Goal: Find specific page/section: Find specific page/section

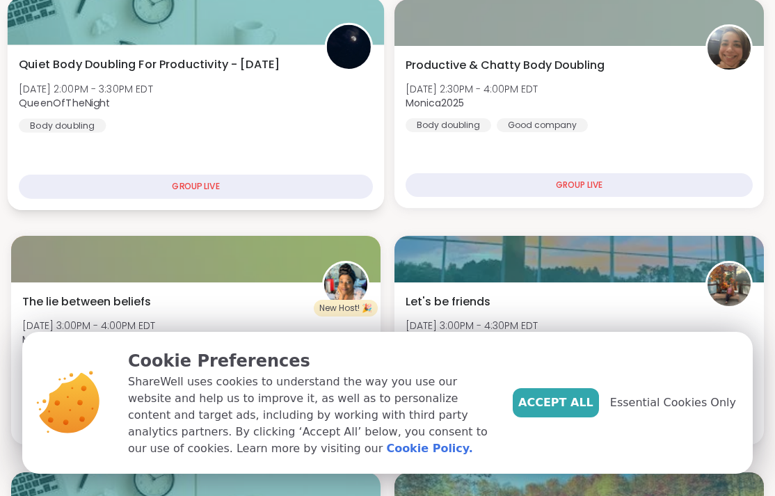
scroll to position [189, 0]
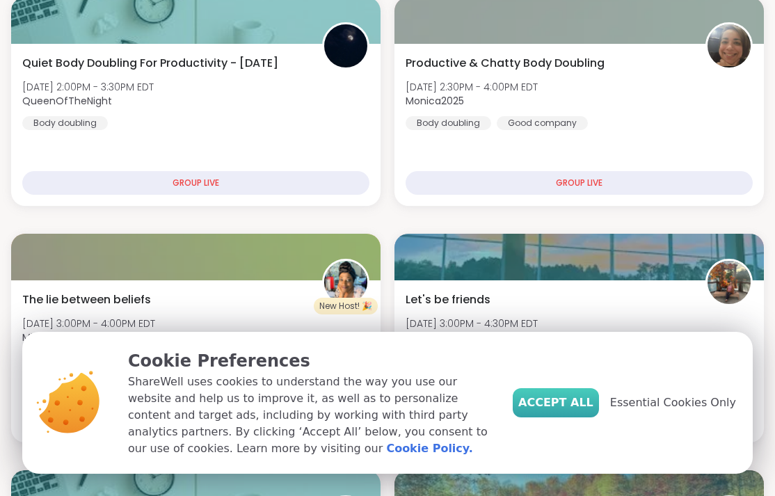
click at [571, 395] on span "Accept All" at bounding box center [556, 403] width 75 height 17
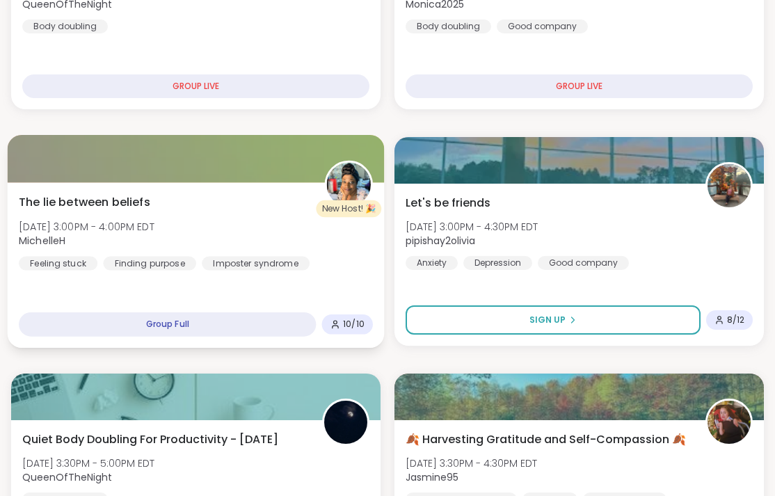
scroll to position [0, 0]
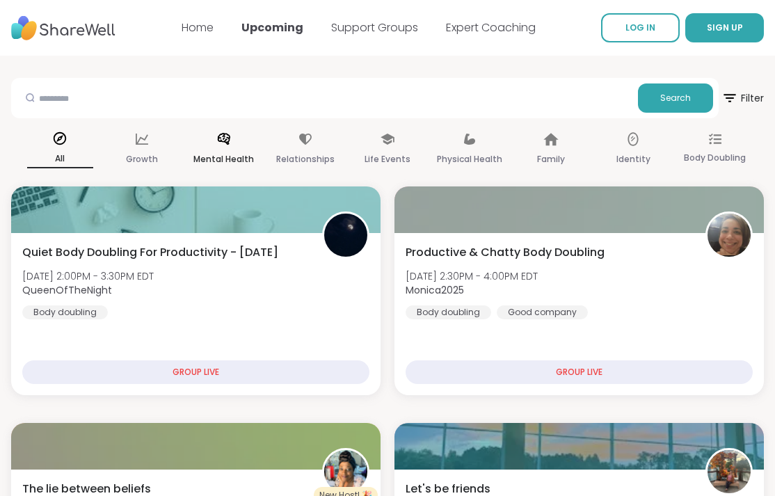
click at [235, 144] on div "Mental Health" at bounding box center [224, 150] width 66 height 52
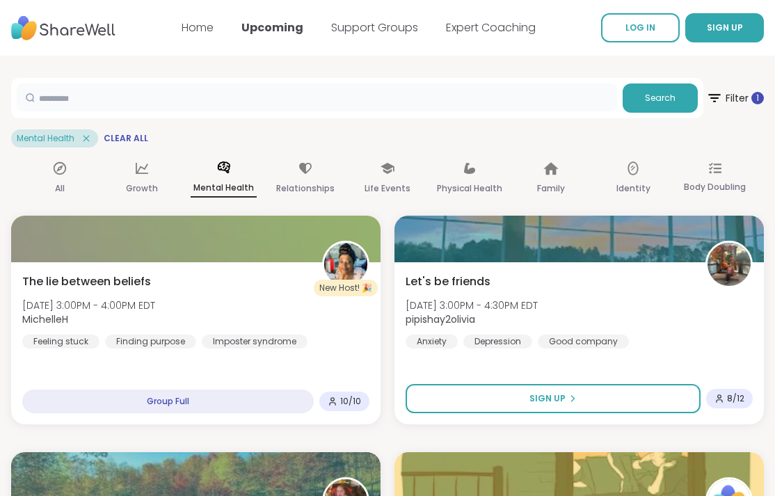
click at [199, 101] on input "text" at bounding box center [317, 98] width 601 height 28
click at [93, 141] on div "Mental Health" at bounding box center [54, 138] width 87 height 18
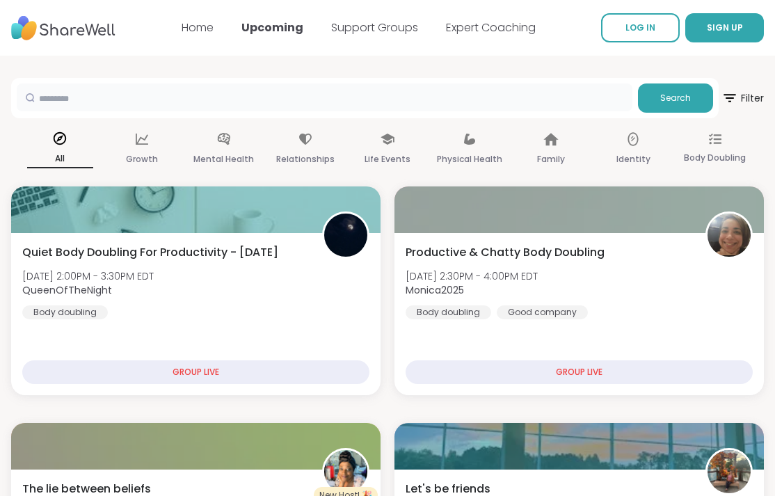
click at [97, 109] on input "text" at bounding box center [325, 98] width 616 height 28
type input "*"
type input "**********"
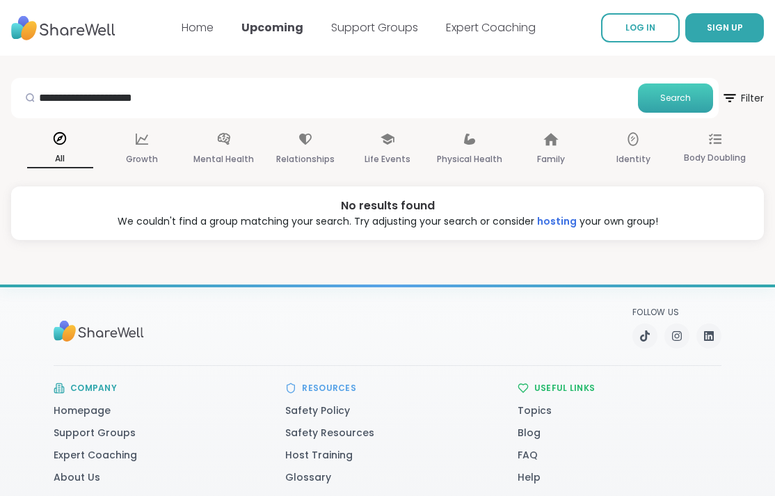
click at [682, 97] on span "Search" at bounding box center [676, 98] width 31 height 13
click at [364, 42] on div "Home Upcoming Support Groups Expert Coaching" at bounding box center [359, 27] width 354 height 39
click at [366, 24] on link "Support Groups" at bounding box center [374, 27] width 87 height 16
